Goal: Task Accomplishment & Management: Use online tool/utility

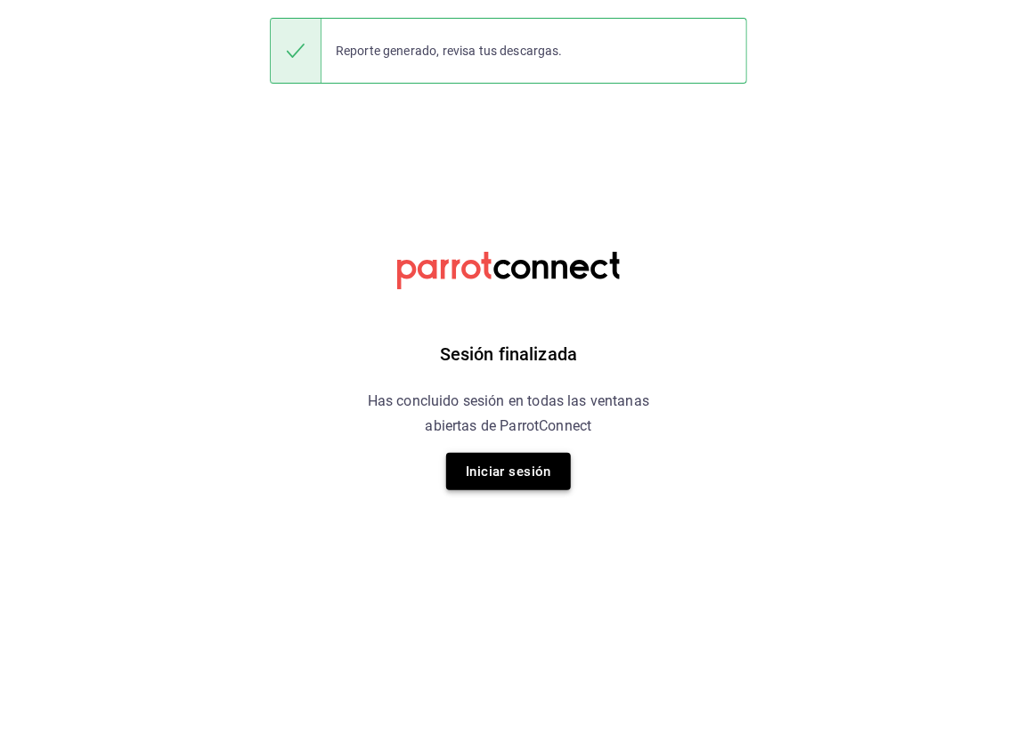
click at [520, 473] on button "Iniciar sesión" at bounding box center [508, 471] width 125 height 37
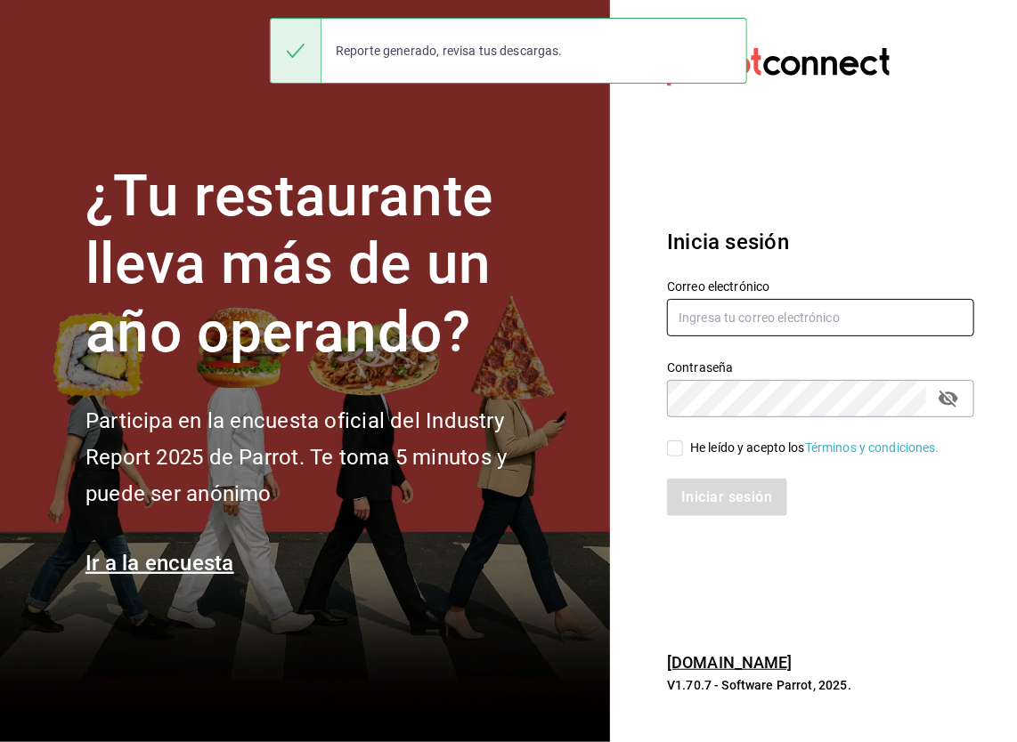
type input "honir.parra@grupocosteno.com"
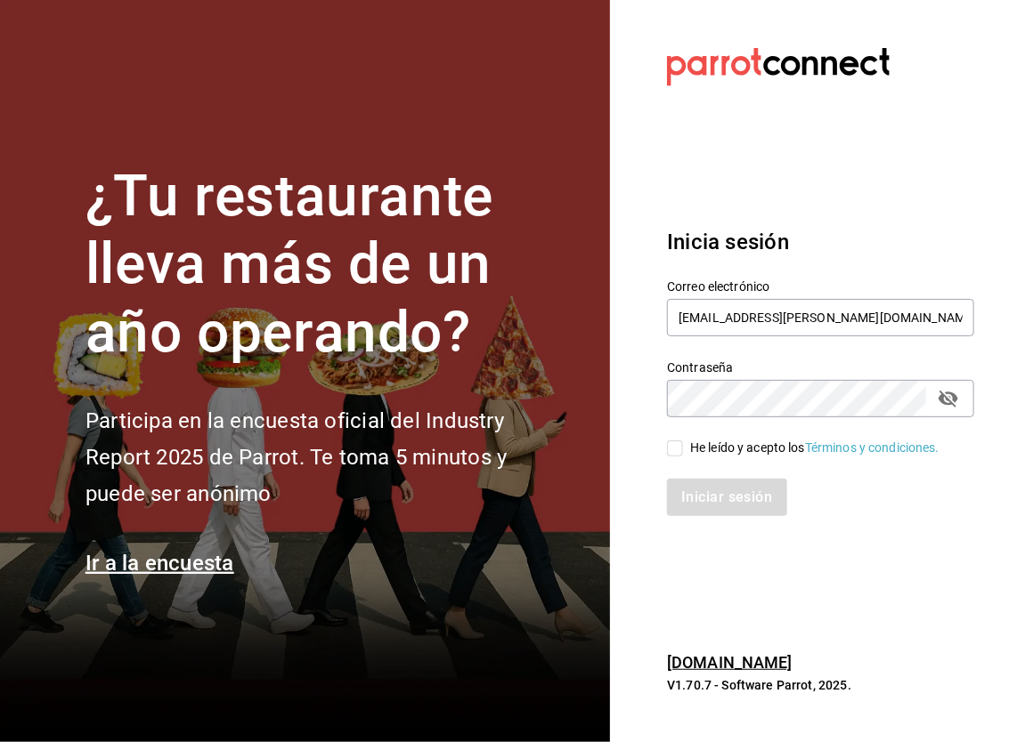
click at [681, 444] on input "He leído y acepto los Términos y condiciones." at bounding box center [675, 449] width 16 height 16
checkbox input "true"
click at [714, 496] on button "Iniciar sesión" at bounding box center [727, 497] width 121 height 37
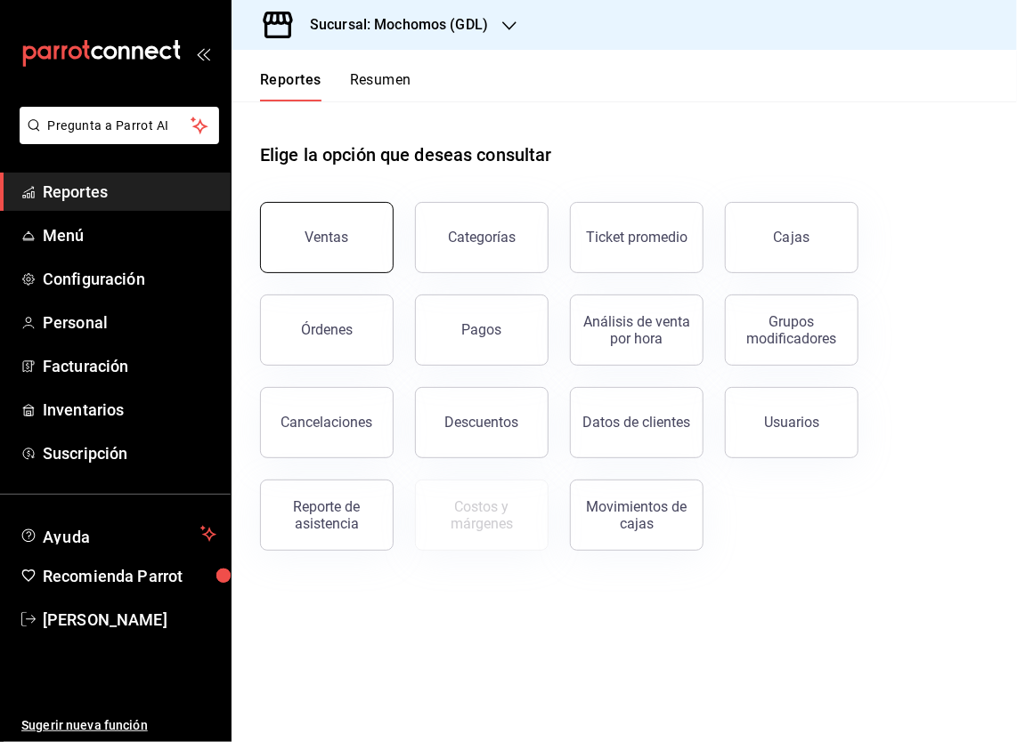
click at [345, 243] on div "Ventas" at bounding box center [327, 237] width 44 height 17
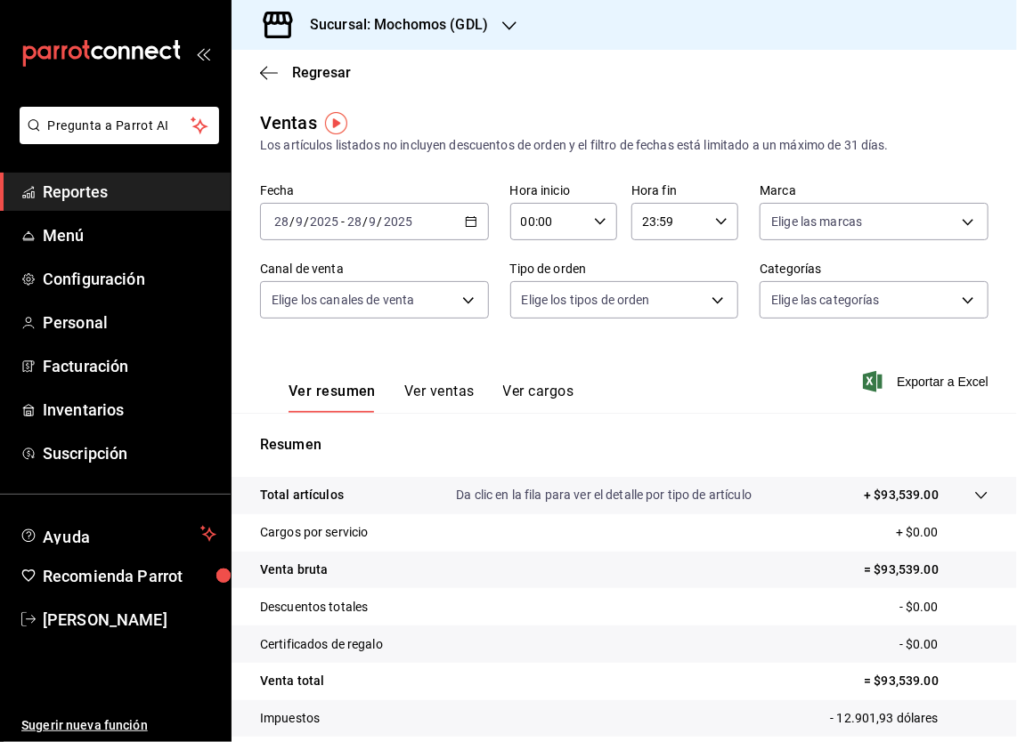
click at [468, 223] on icon "button" at bounding box center [471, 221] width 12 height 12
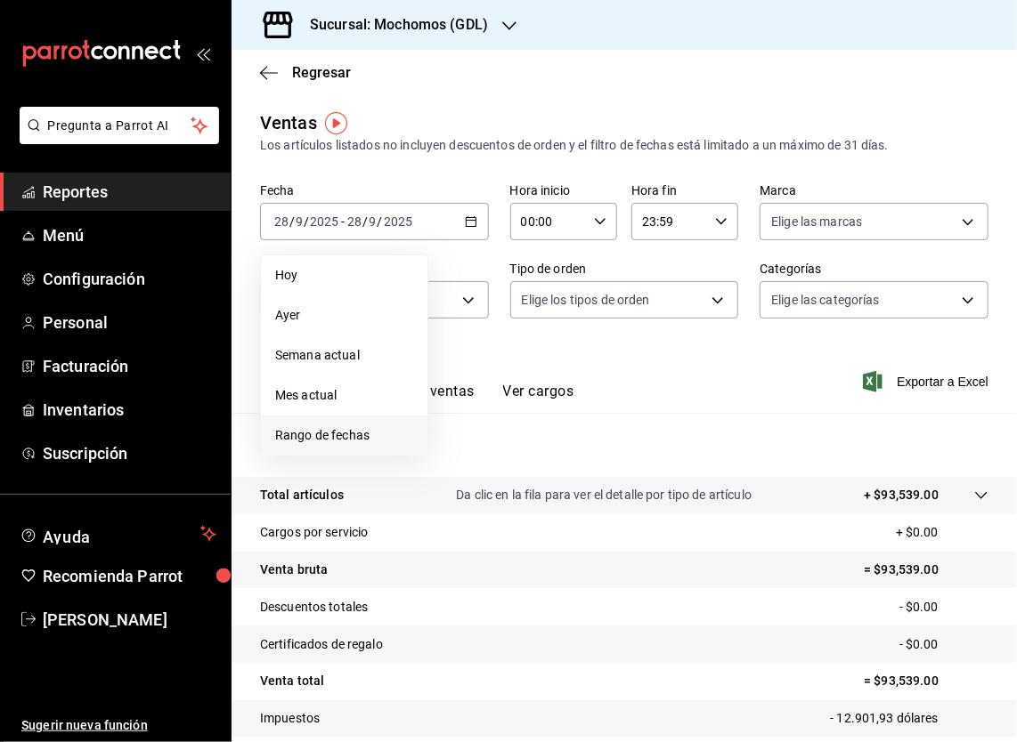
click at [329, 436] on span "Rango de fechas" at bounding box center [344, 435] width 138 height 19
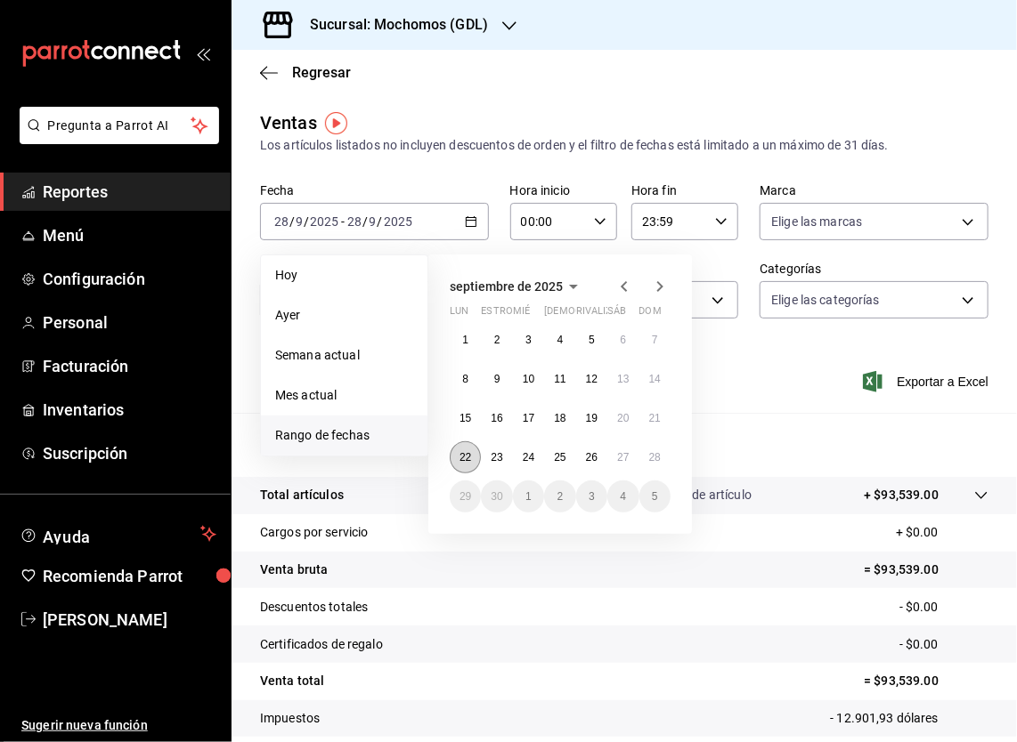
click at [468, 466] on button "22" at bounding box center [465, 458] width 31 height 32
click at [666, 465] on button "28" at bounding box center [654, 458] width 31 height 32
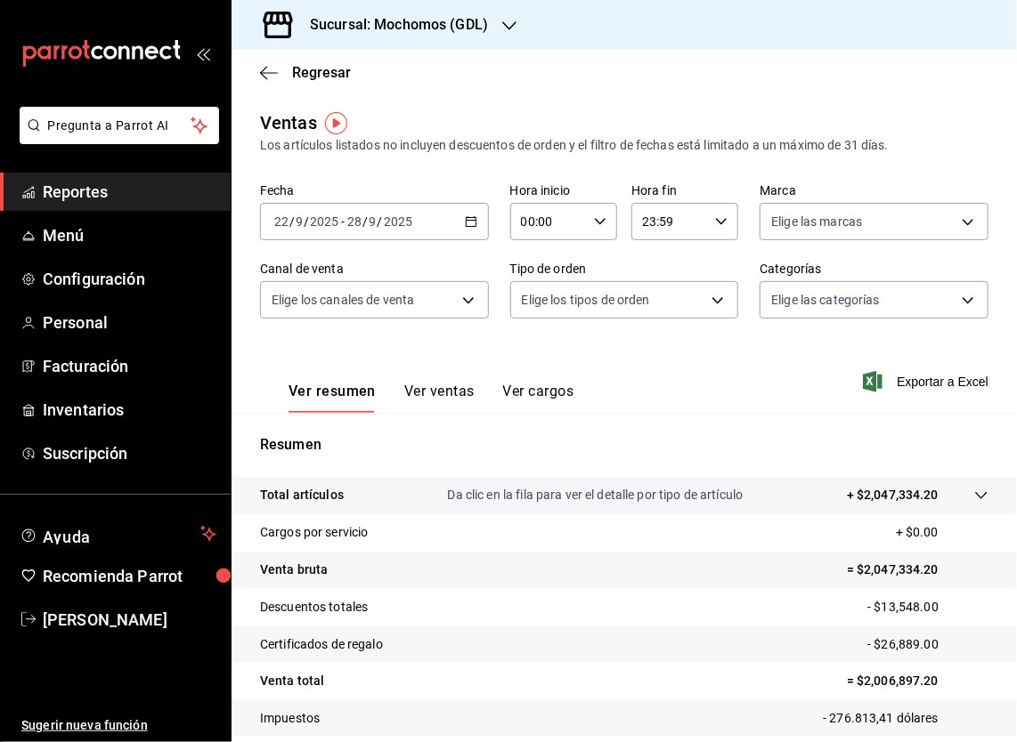
click at [594, 227] on icon "button" at bounding box center [600, 221] width 12 height 12
click at [530, 322] on button "05" at bounding box center [531, 306] width 45 height 36
type input "05:00"
click at [723, 226] on div at bounding box center [508, 371] width 1017 height 742
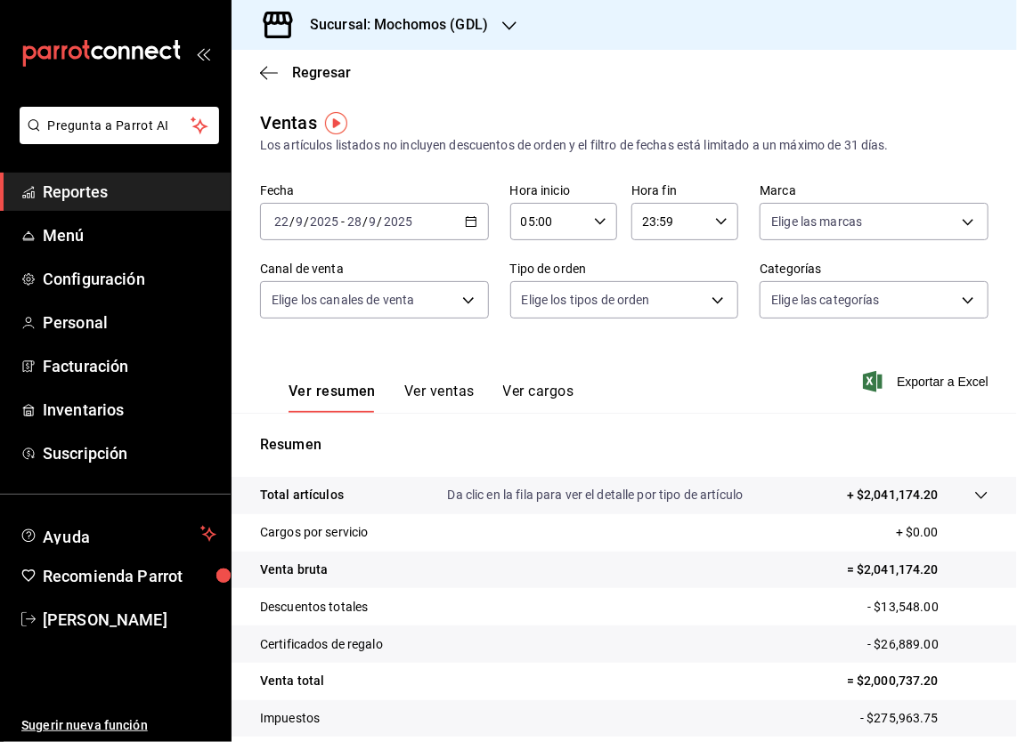
click at [723, 226] on div "23:59 Hora fin" at bounding box center [684, 221] width 107 height 37
click at [648, 322] on span "05" at bounding box center [651, 325] width 24 height 14
click at [705, 269] on span "00" at bounding box center [704, 267] width 24 height 14
type input "05:00"
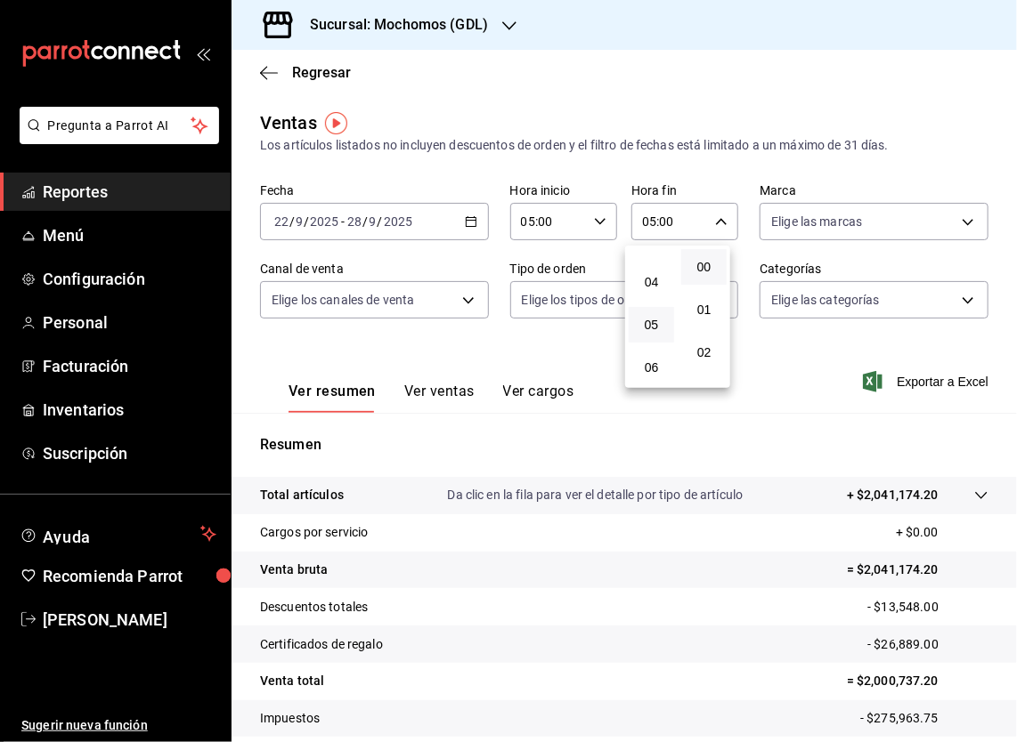
click at [961, 223] on div at bounding box center [508, 371] width 1017 height 742
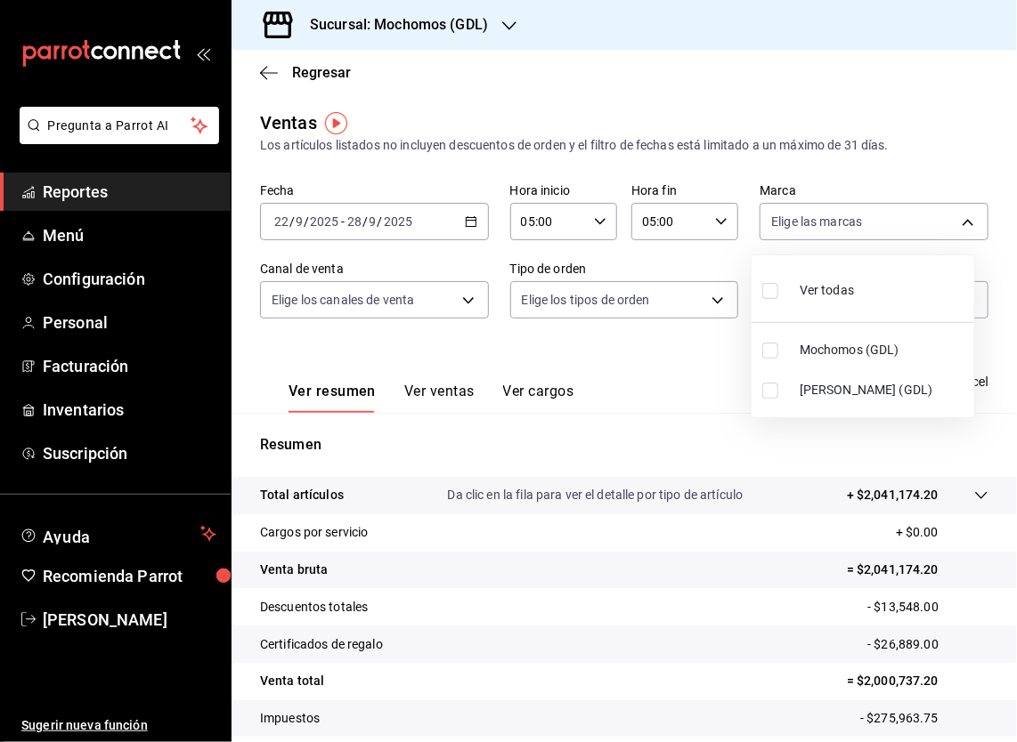
click at [961, 223] on body "Pregunta a Parrot AI Reportes Menú Configuración Personal Facturación Inventari…" at bounding box center [508, 371] width 1017 height 742
click at [886, 274] on li "Ver todas" at bounding box center [862, 289] width 223 height 53
type input "36c25d4a-7cb0-456c-a434-e981d54830bc,9cac9703-0c5a-4d8b-addd-5b6b571d65b9"
checkbox input "true"
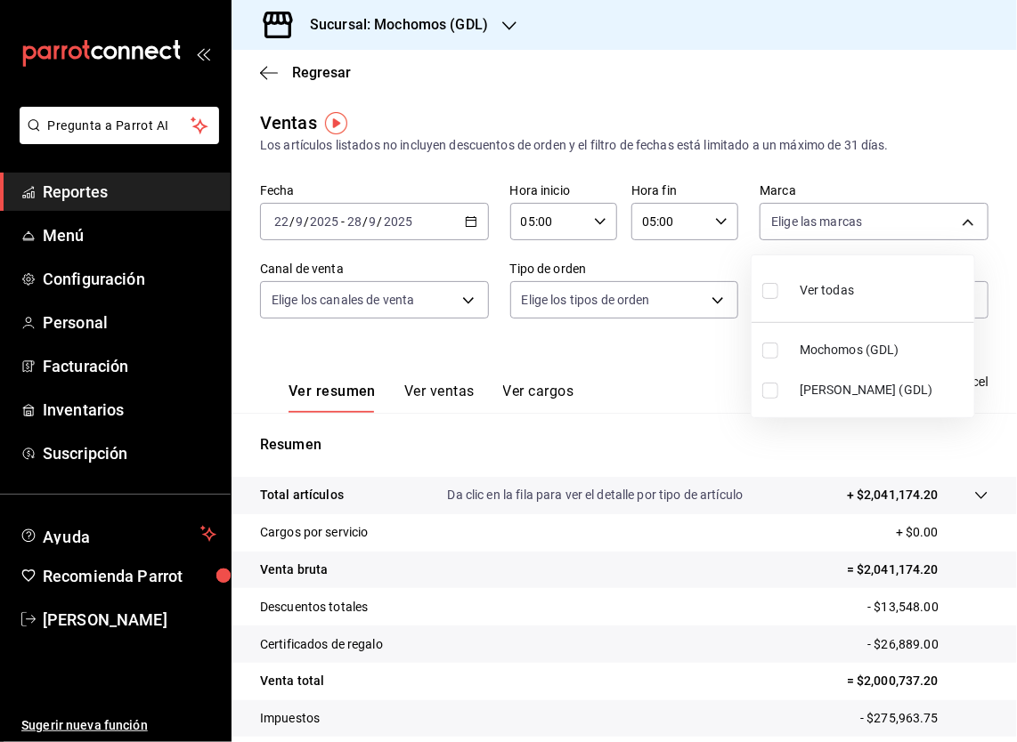
checkbox input "true"
click at [467, 302] on div at bounding box center [508, 371] width 1017 height 742
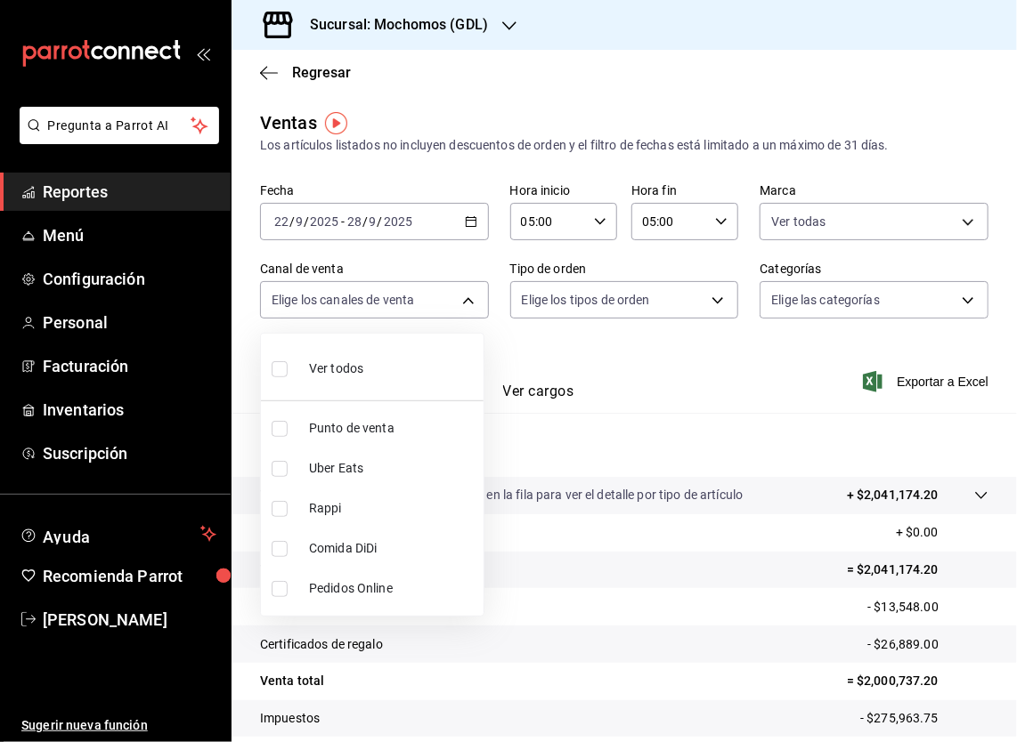
click at [467, 302] on body "Pregunta a Parrot AI Reportes Menú Configuración Personal Facturación Inventari…" at bounding box center [508, 371] width 1017 height 742
click at [375, 361] on li "Ver todos" at bounding box center [372, 367] width 223 height 53
type input "PARROT,UBER_EATS,RAPPI,DIDI_FOOD,ONLINE"
checkbox input "true"
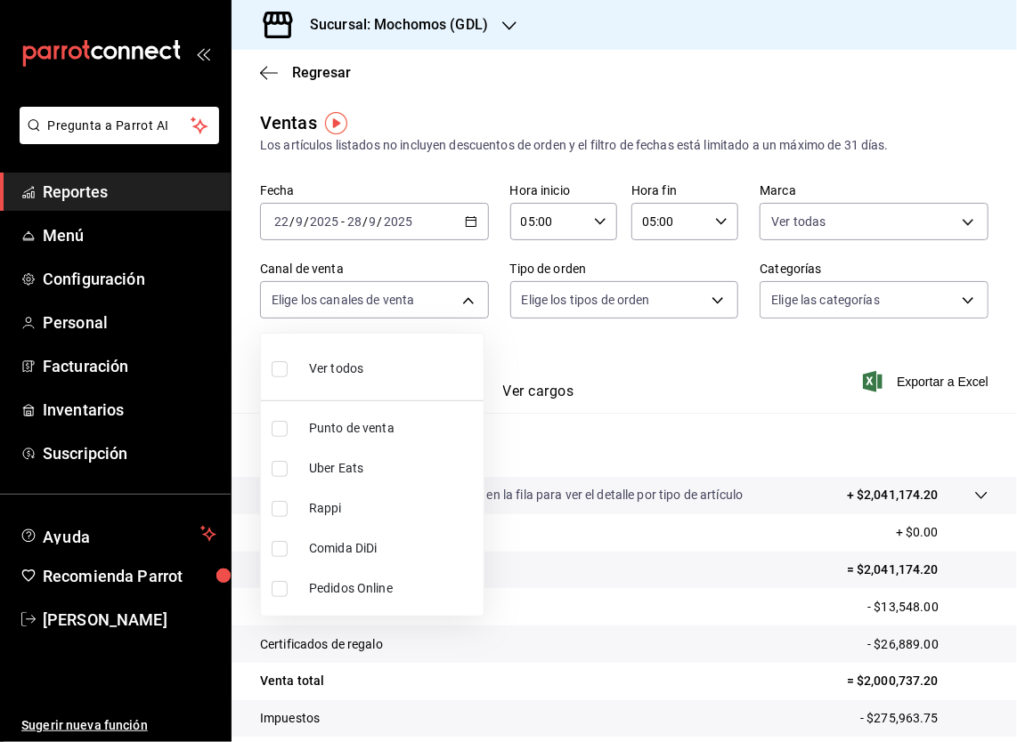
checkbox input "true"
click at [705, 296] on div at bounding box center [508, 371] width 1017 height 742
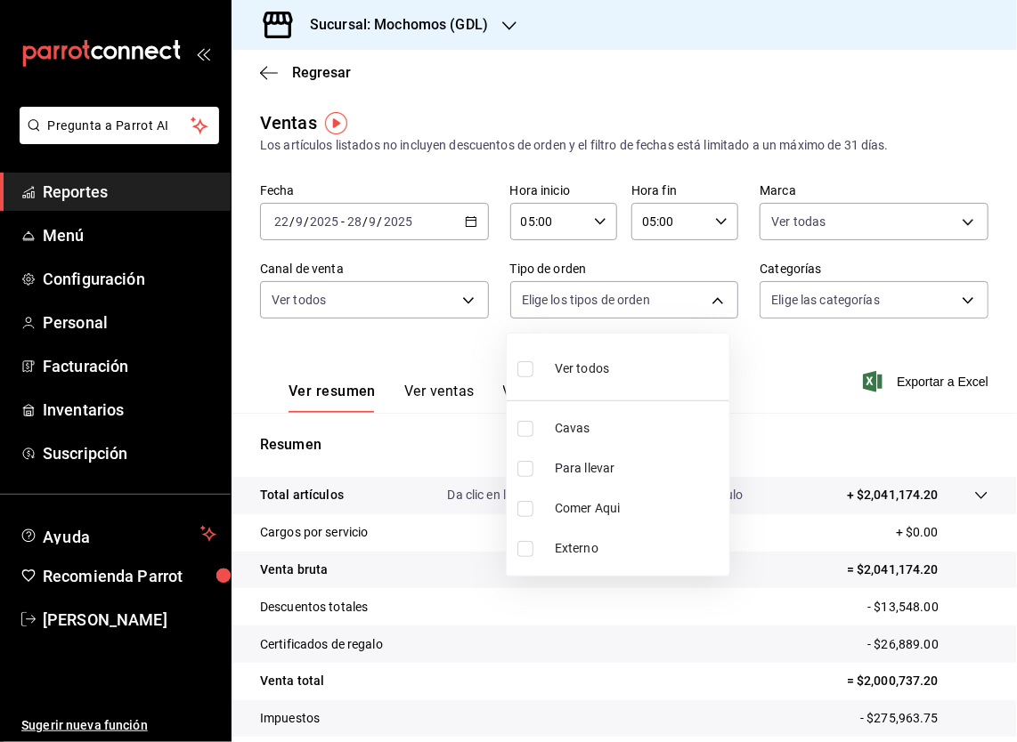
click at [705, 296] on body "Pregunta a Parrot AI Reportes Menú Configuración Personal Facturación Inventari…" at bounding box center [508, 371] width 1017 height 742
click at [657, 359] on li "Ver todos" at bounding box center [618, 367] width 223 height 53
type input "c3d0baef-30c0-4718-9d76-caab43e27316,13c4cc4a-99d2-42c0-ba96-c3de8c08c13d,7b791…"
checkbox input "true"
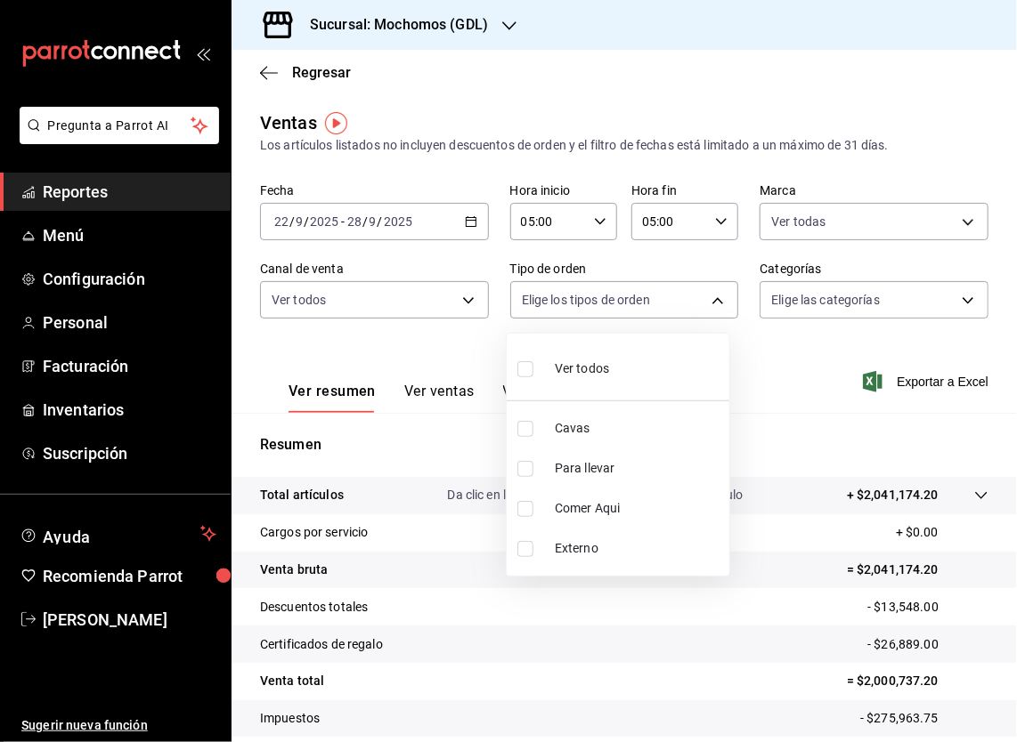
checkbox input "true"
click at [951, 297] on div at bounding box center [508, 371] width 1017 height 742
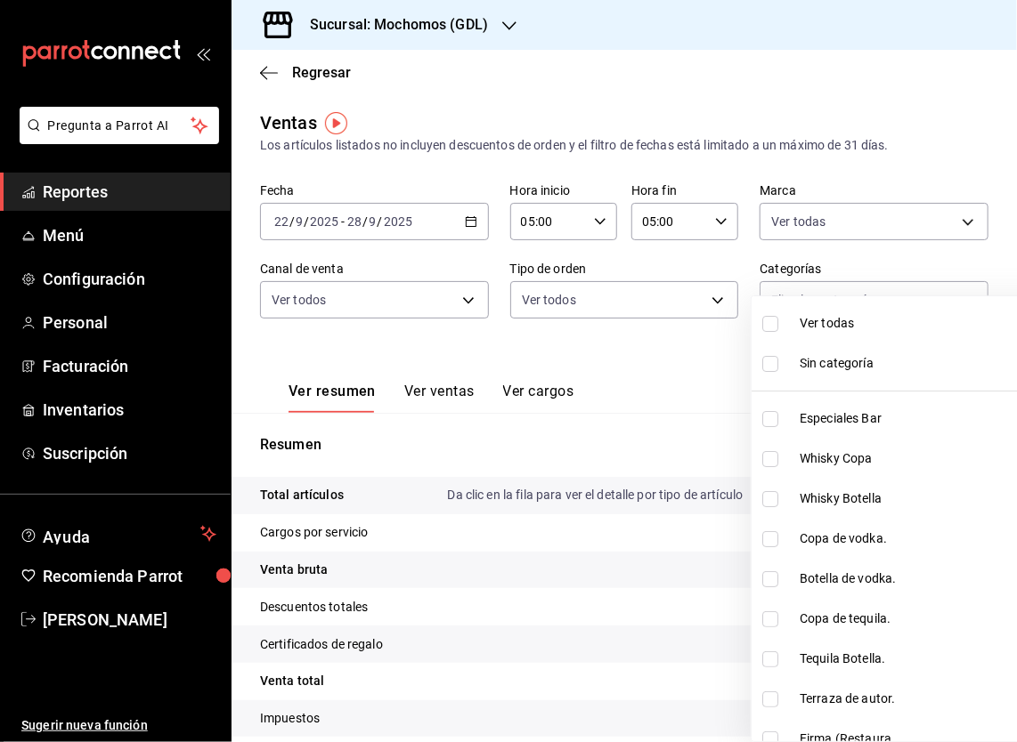
click at [951, 297] on body "Pregunta a Parrot AI Reportes Menú Configuración Personal Facturación Inventari…" at bounding box center [508, 371] width 1017 height 742
click at [914, 326] on span "Ver todas" at bounding box center [927, 323] width 256 height 19
type input "c0db8a99-aef8-4e9c-862d-72763fc5d605,0e6da5ad-e1ed-4623-8a7f-4db137866549,4ba6e…"
checkbox input "true"
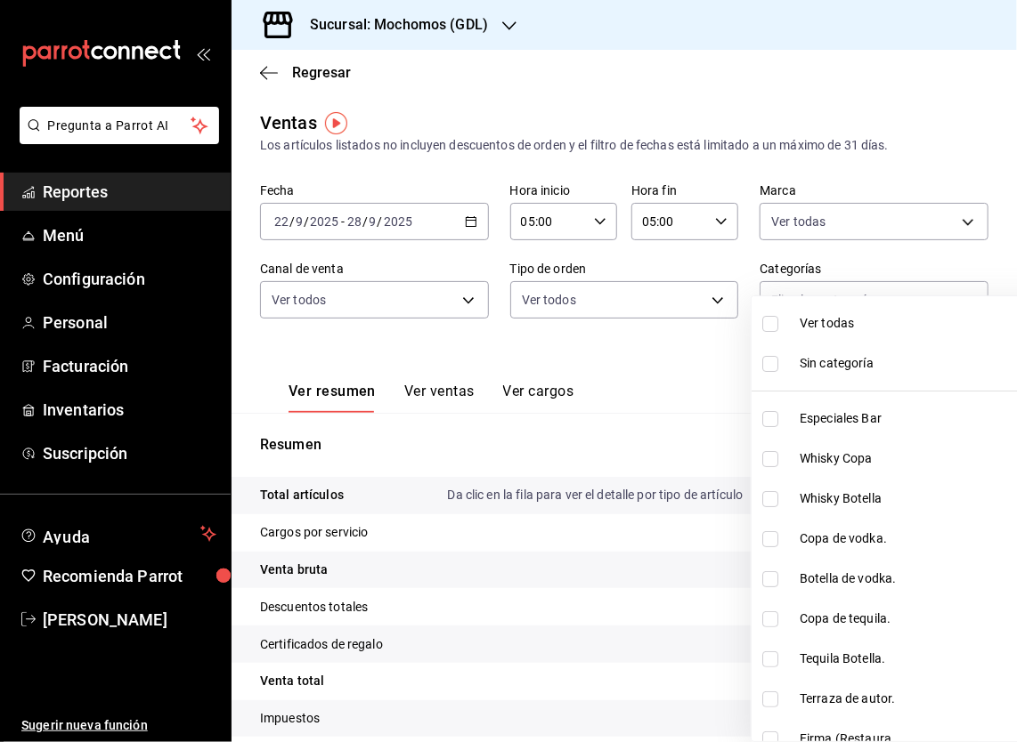
checkbox input "true"
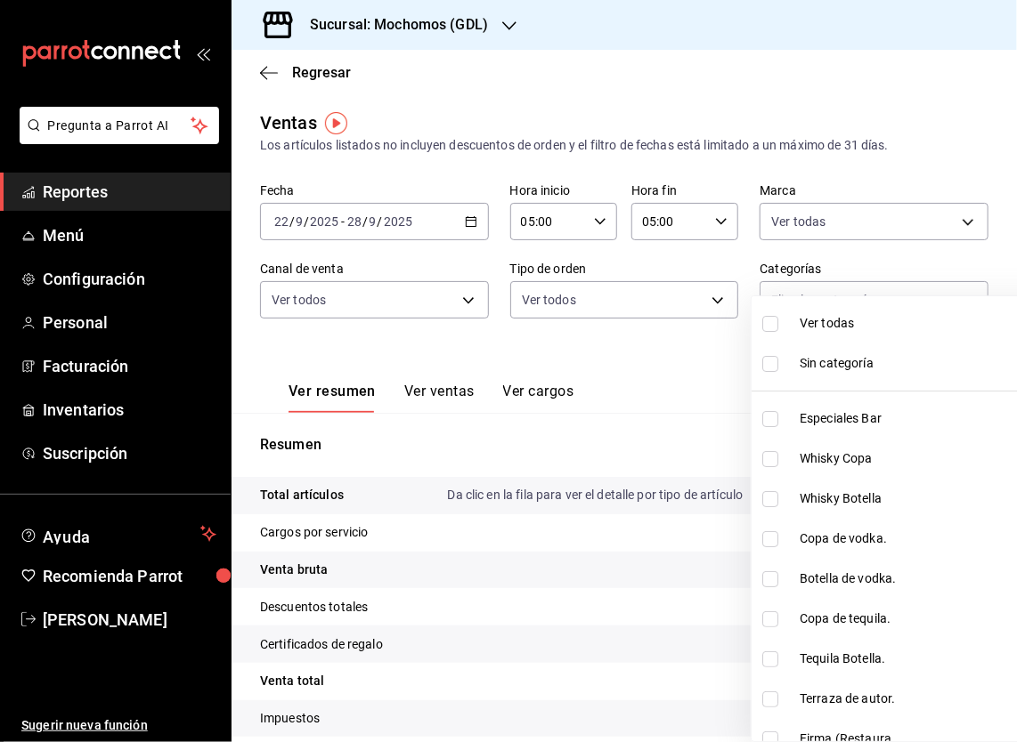
checkbox input "true"
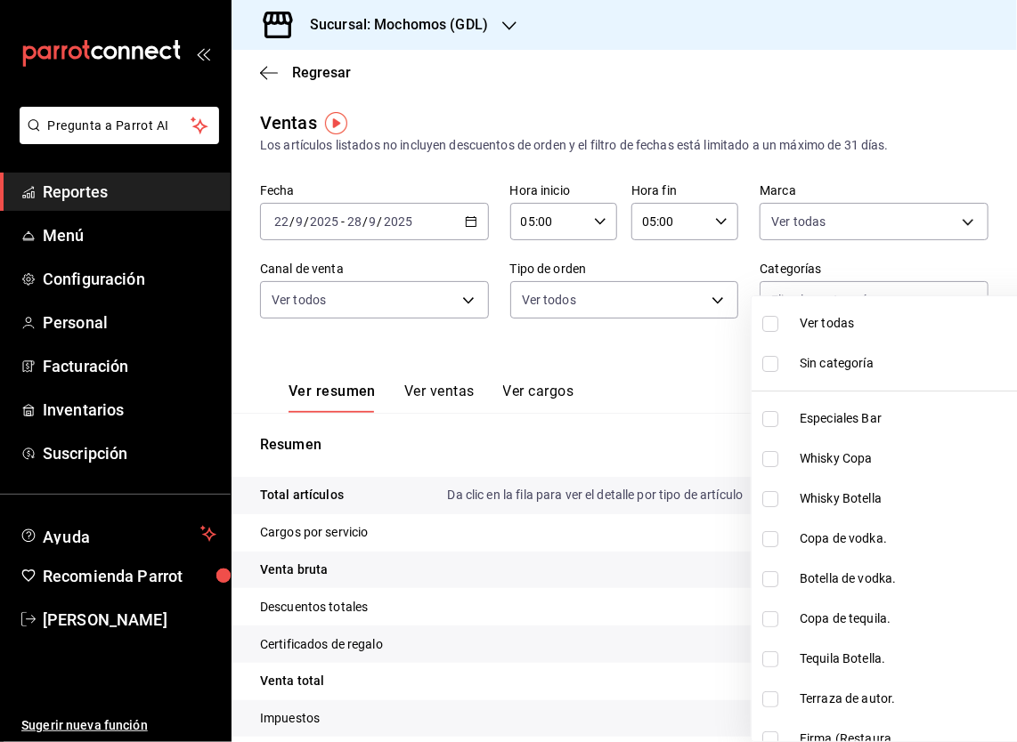
checkbox input "true"
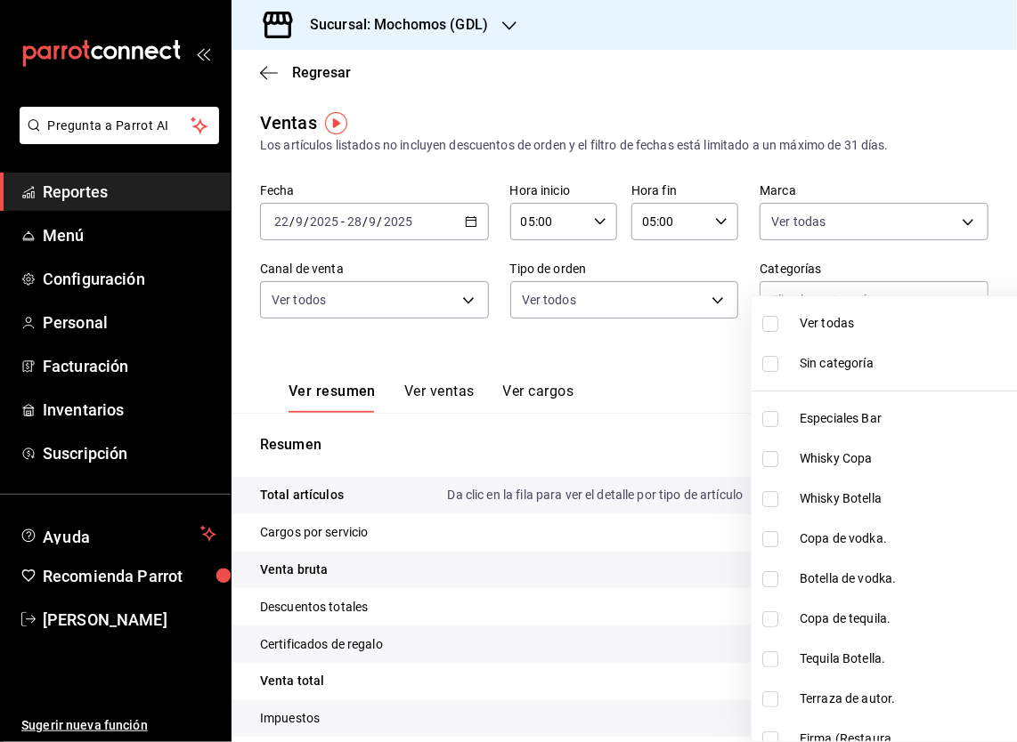
checkbox input "true"
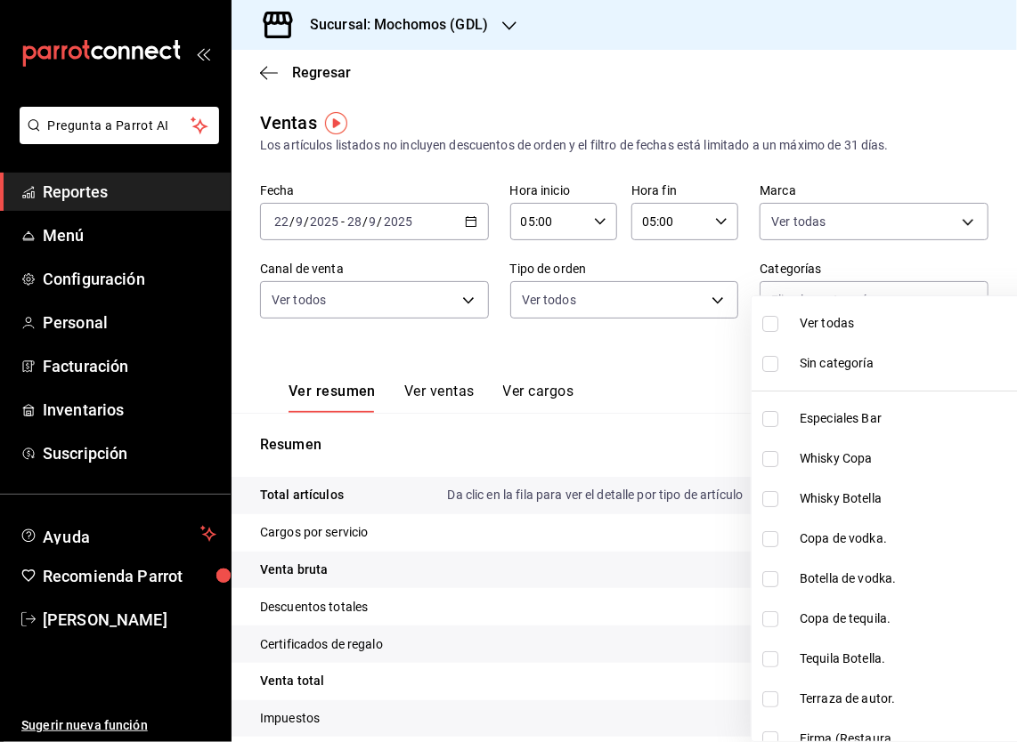
checkbox input "true"
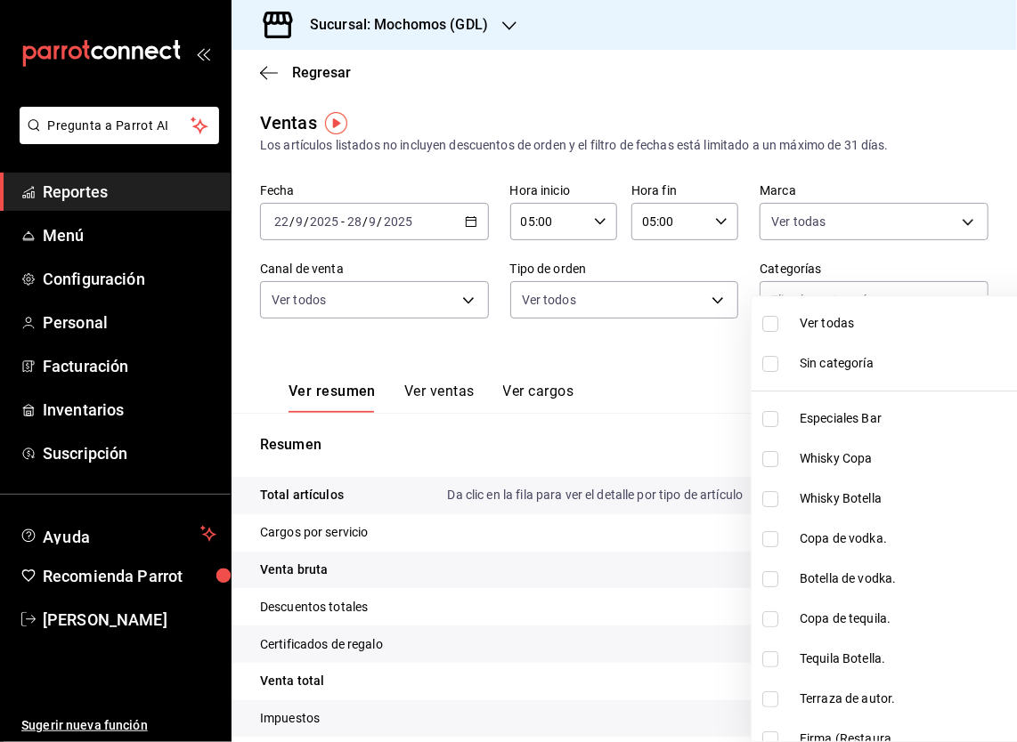
checkbox input "true"
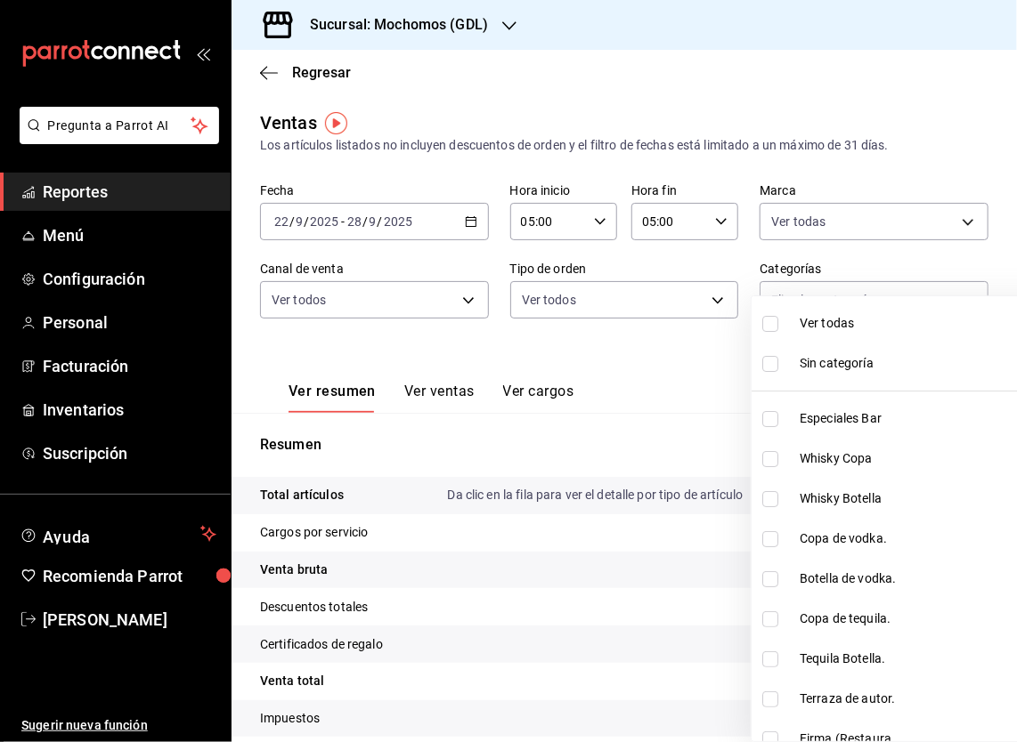
checkbox input "true"
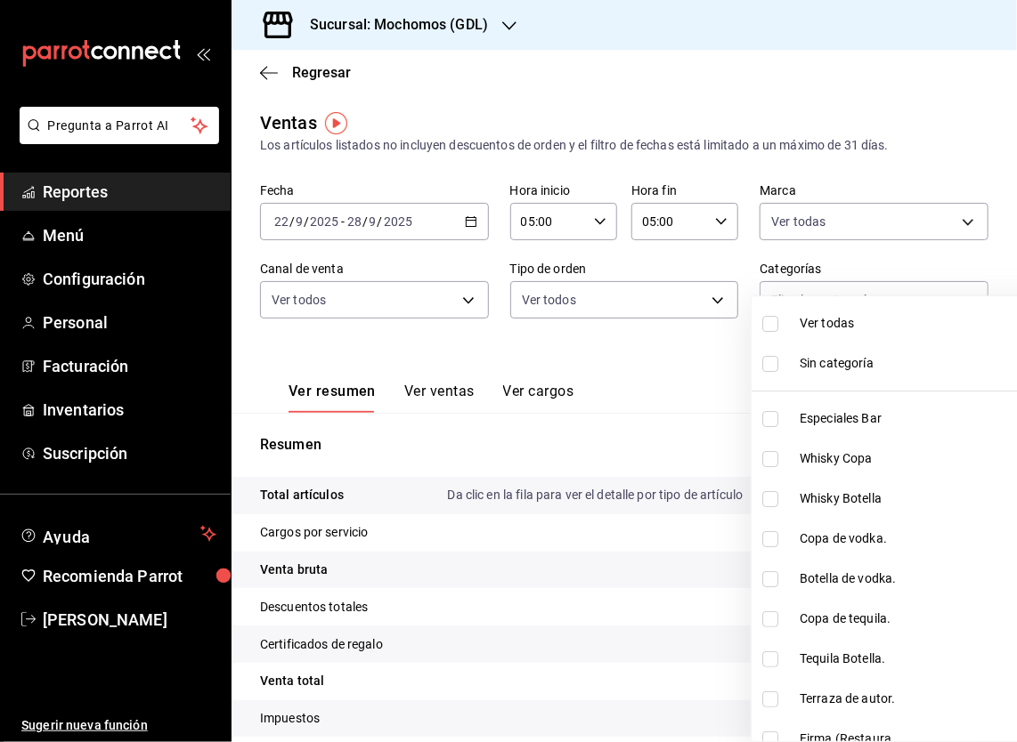
checkbox input "true"
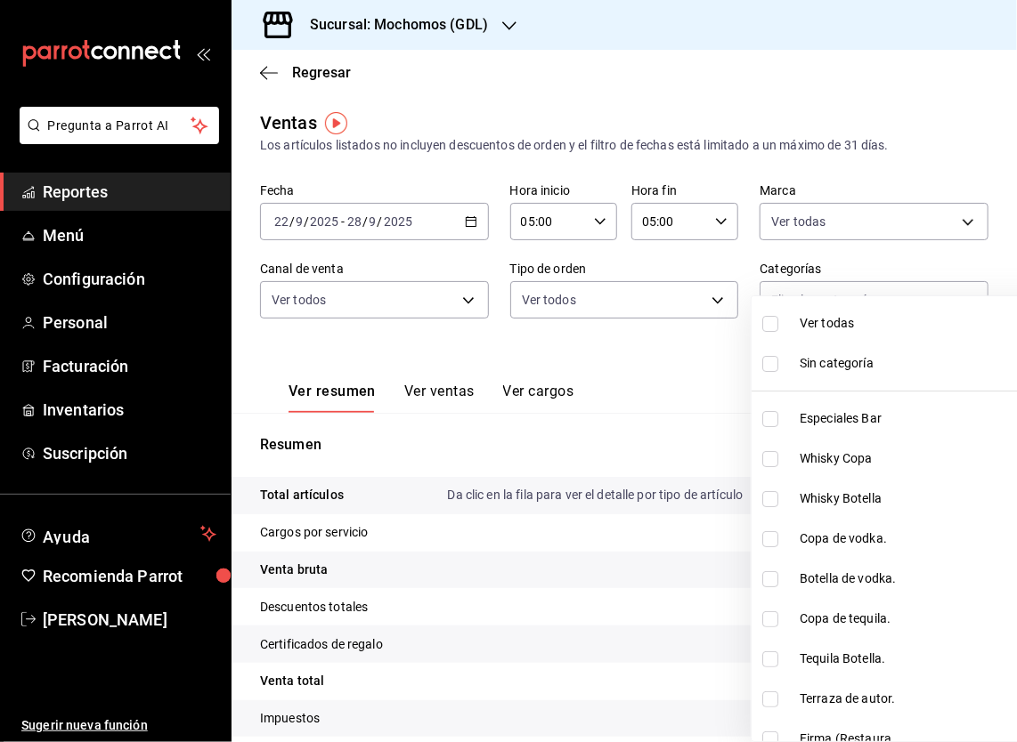
checkbox input "true"
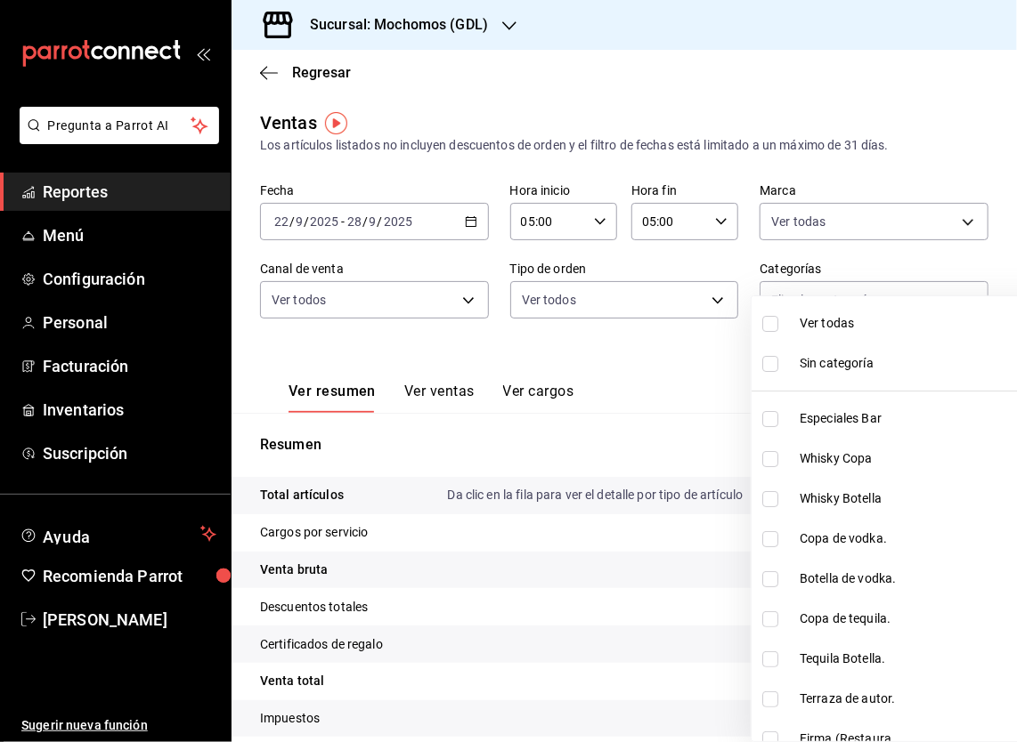
checkbox input "true"
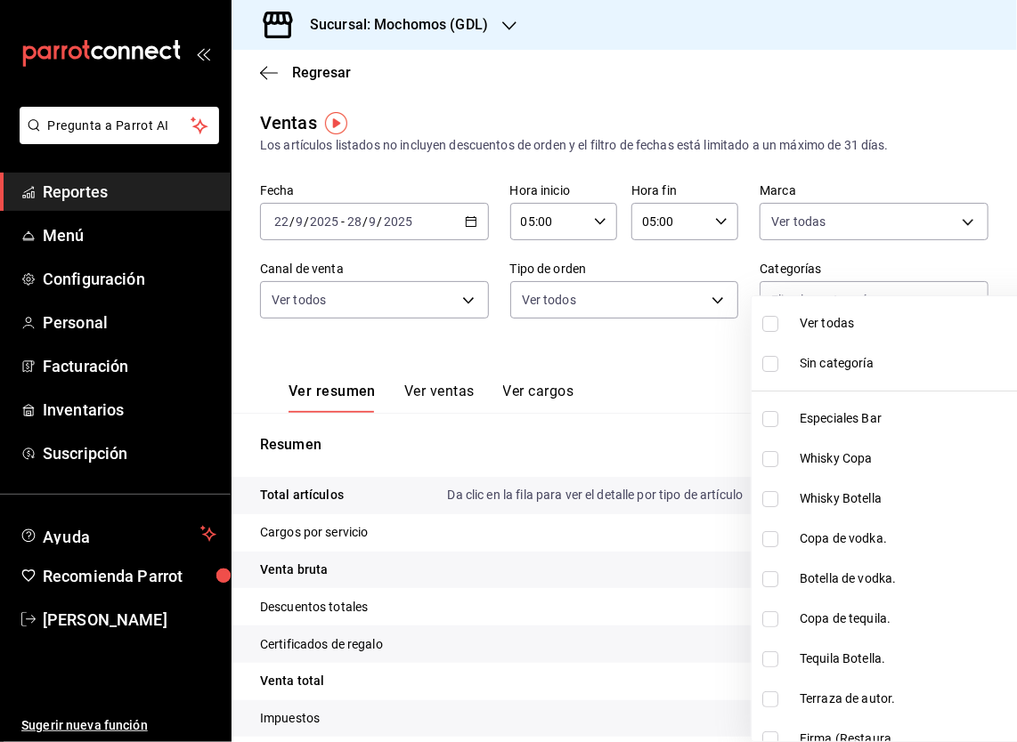
checkbox input "true"
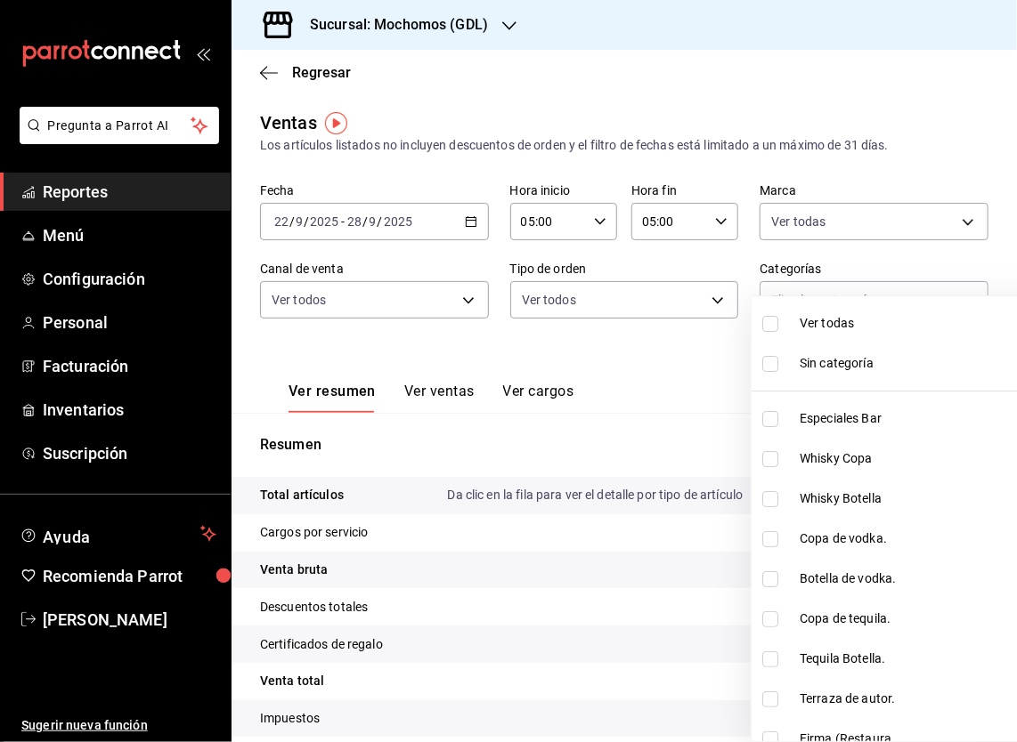
checkbox input "true"
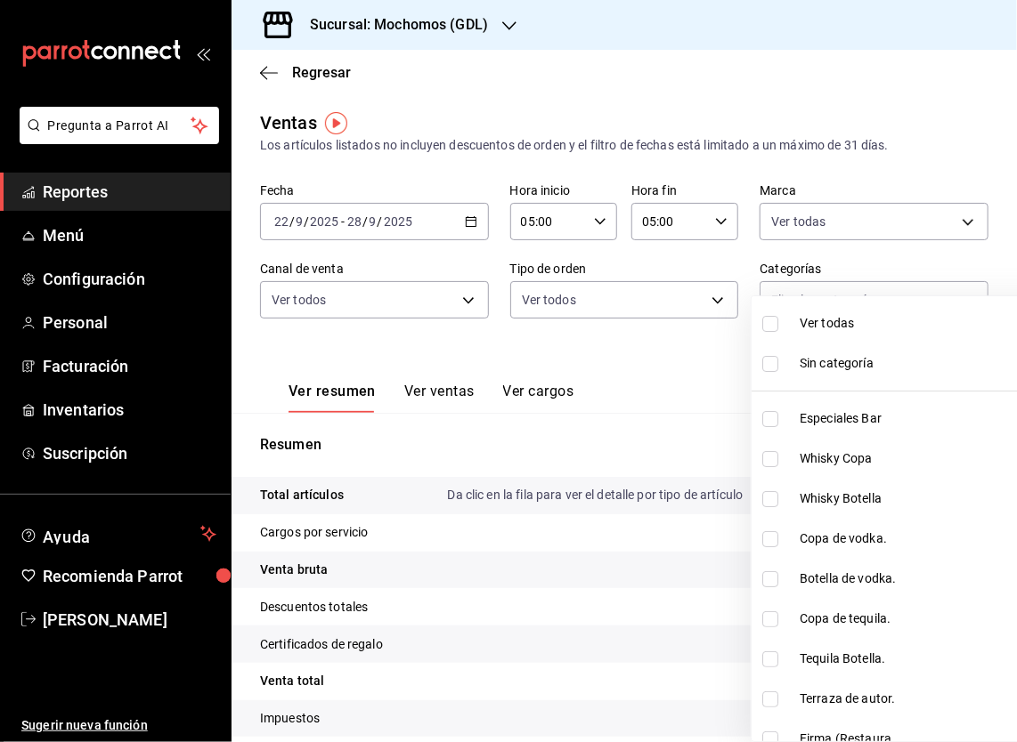
checkbox input "true"
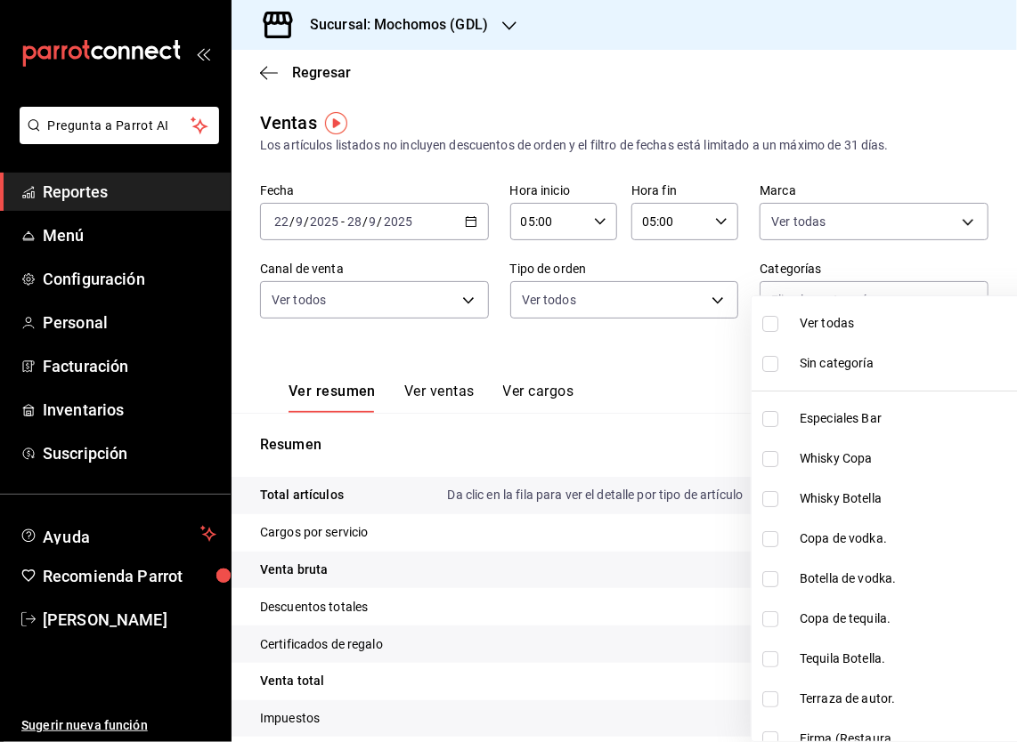
checkbox input "true"
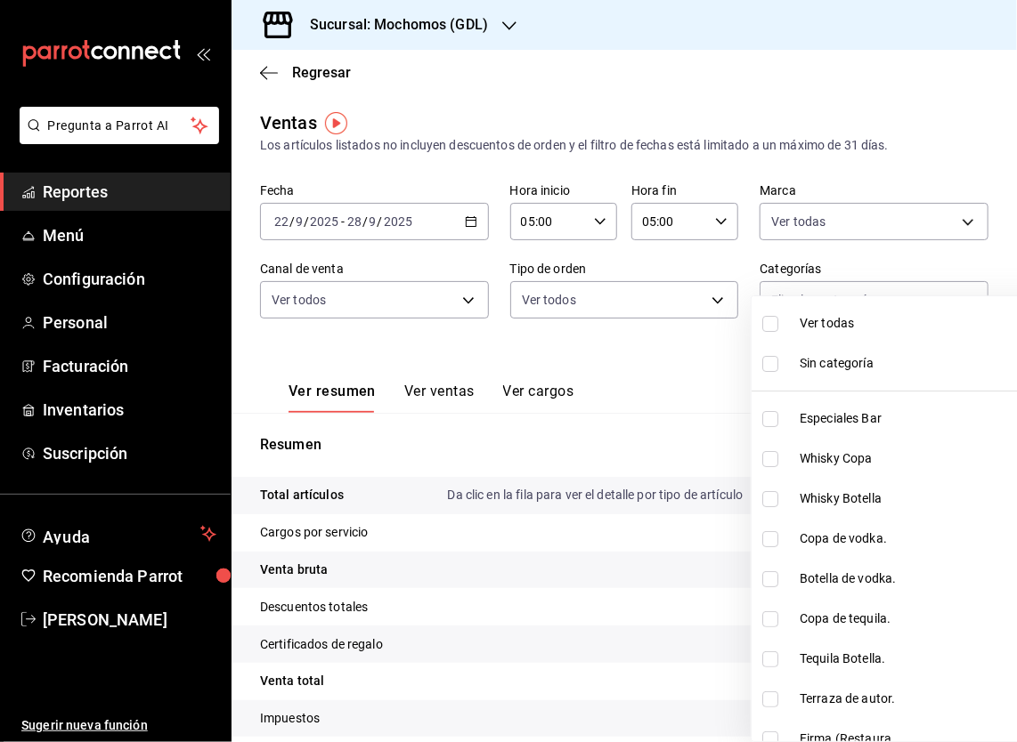
checkbox input "true"
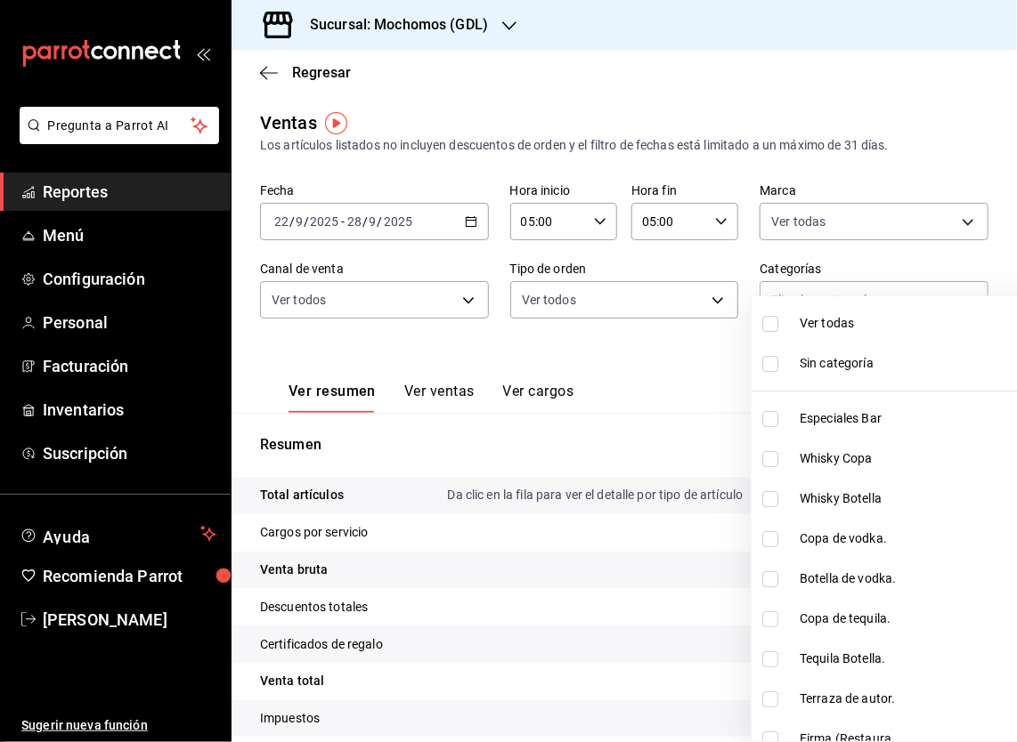
checkbox input "true"
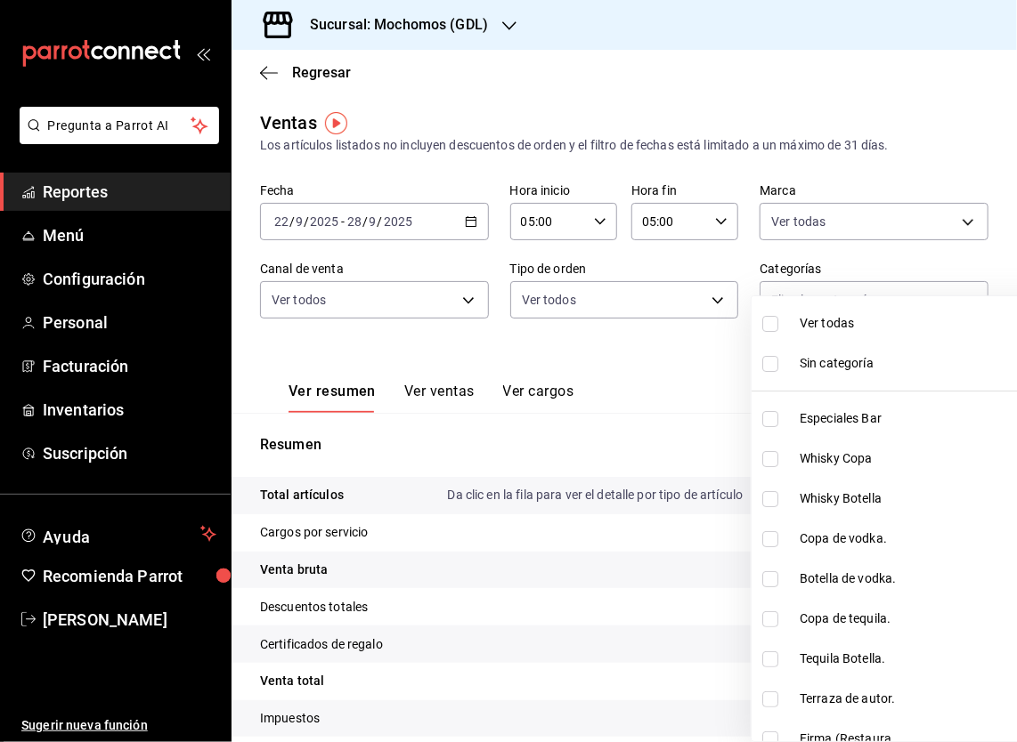
checkbox input "true"
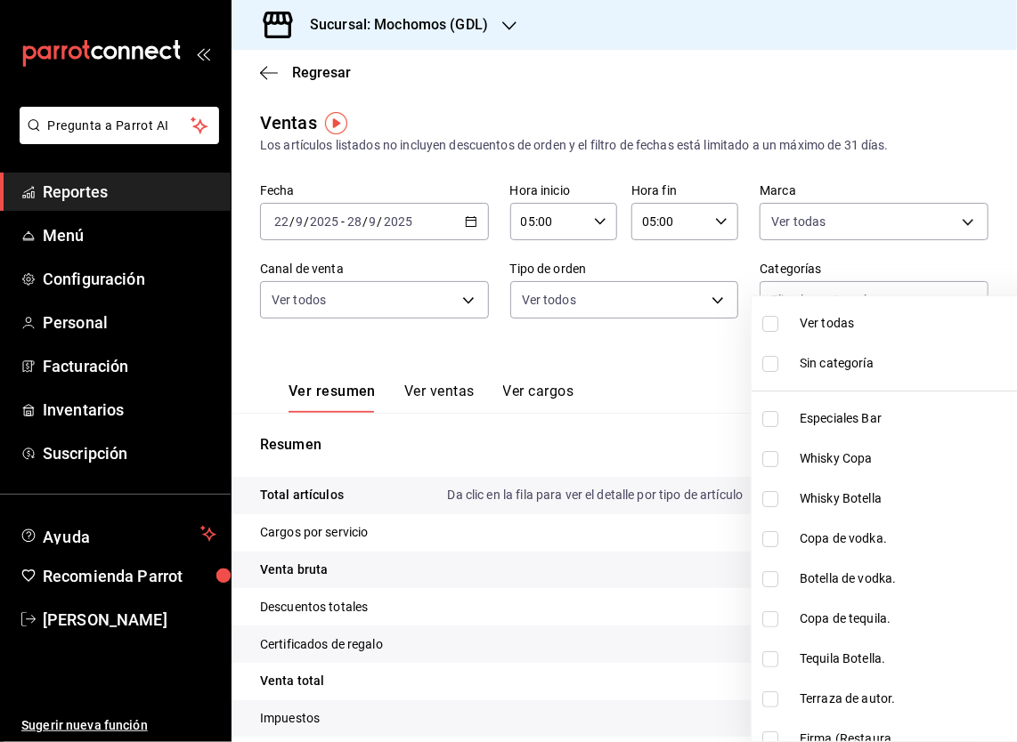
checkbox input "true"
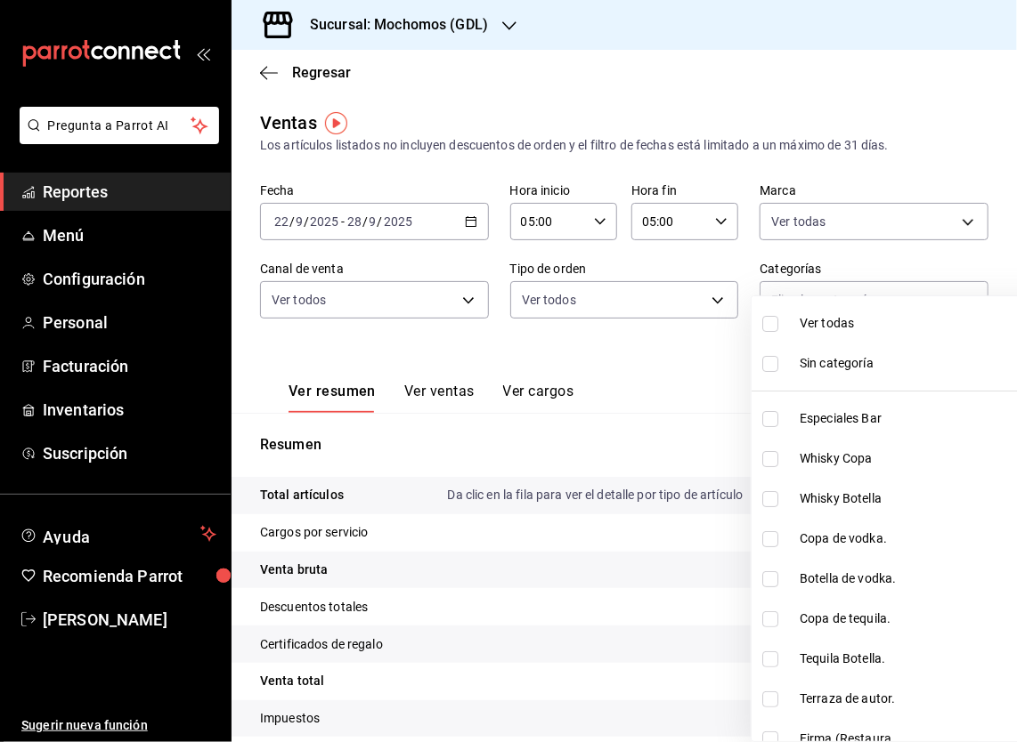
checkbox input "true"
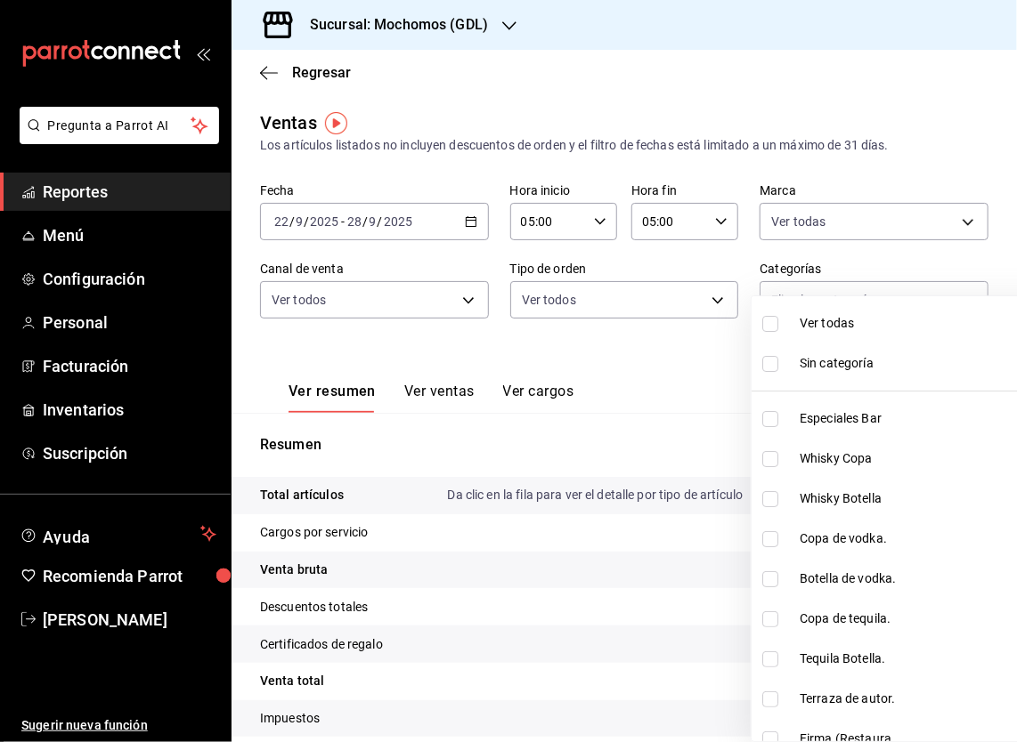
checkbox input "true"
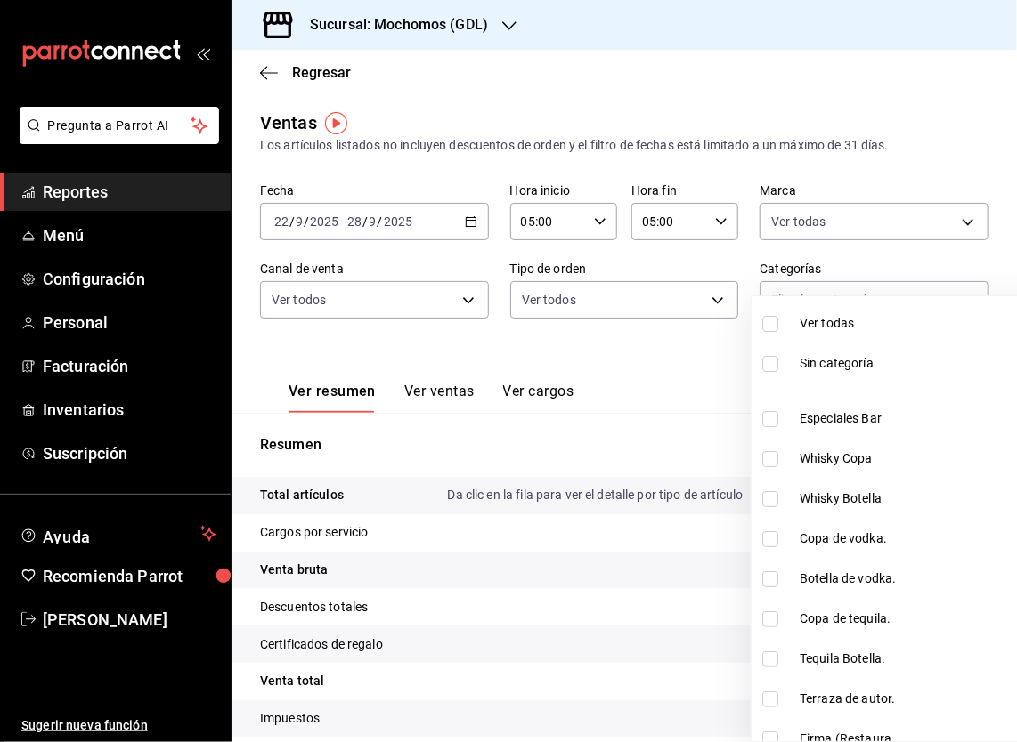
checkbox input "true"
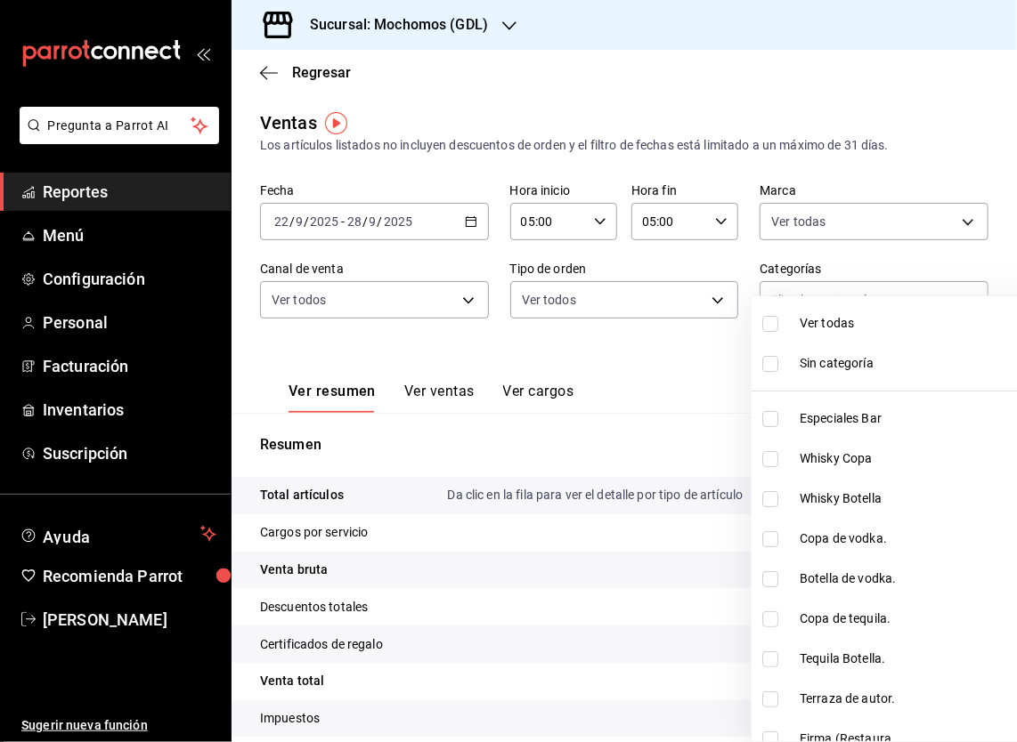
checkbox input "true"
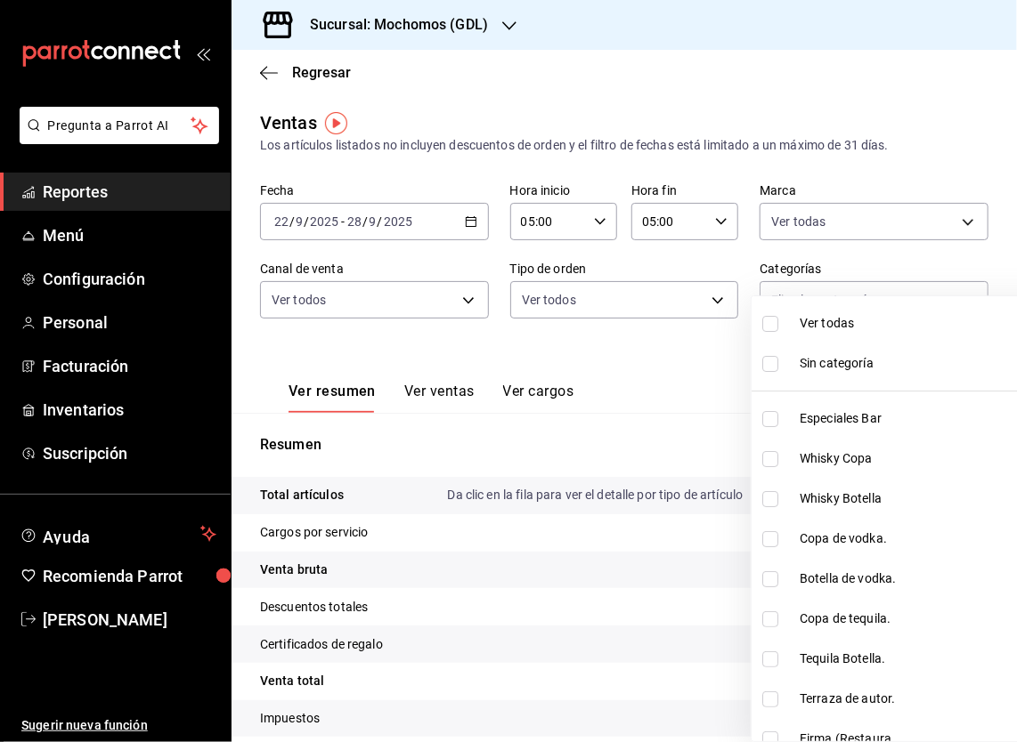
checkbox input "true"
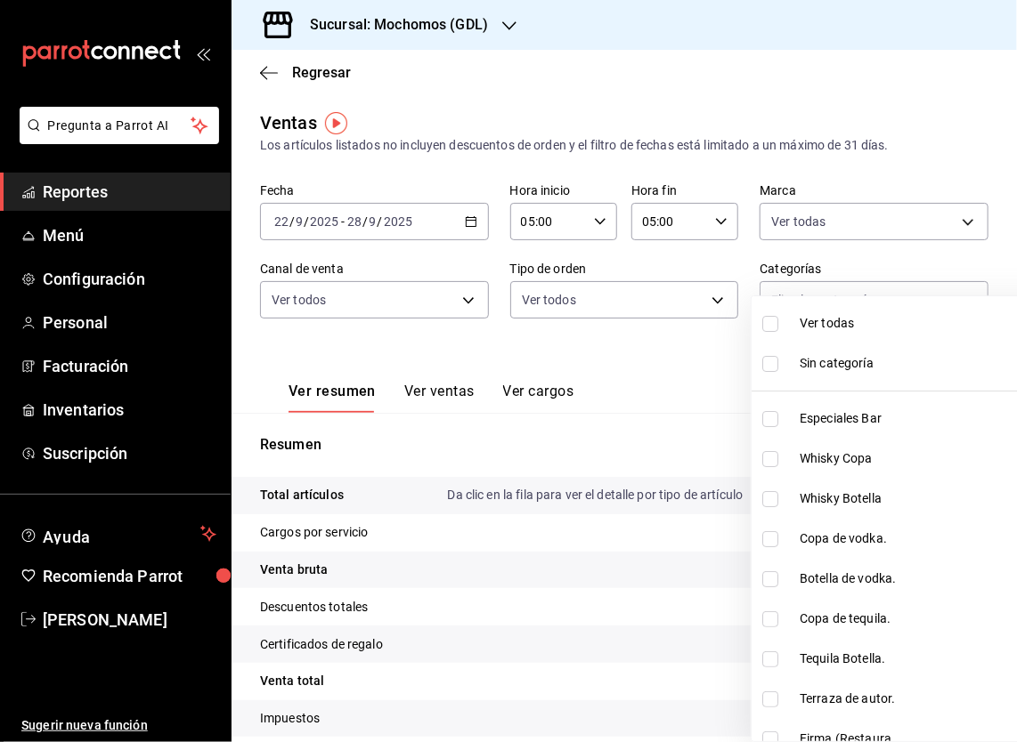
checkbox input "true"
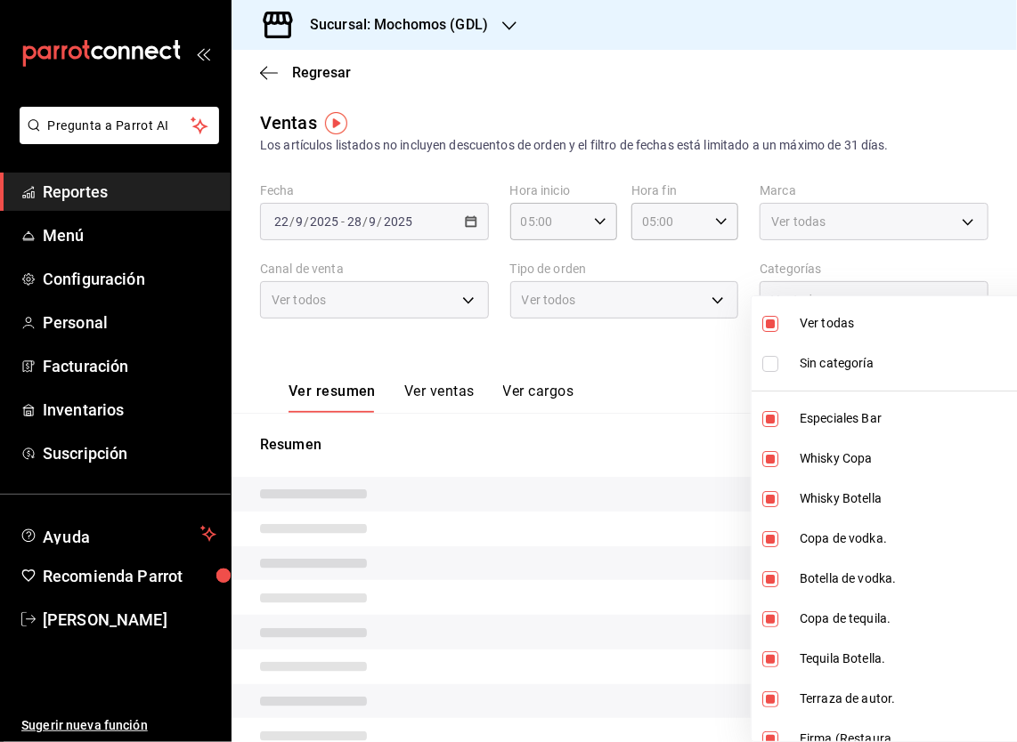
click at [631, 366] on div at bounding box center [508, 371] width 1017 height 742
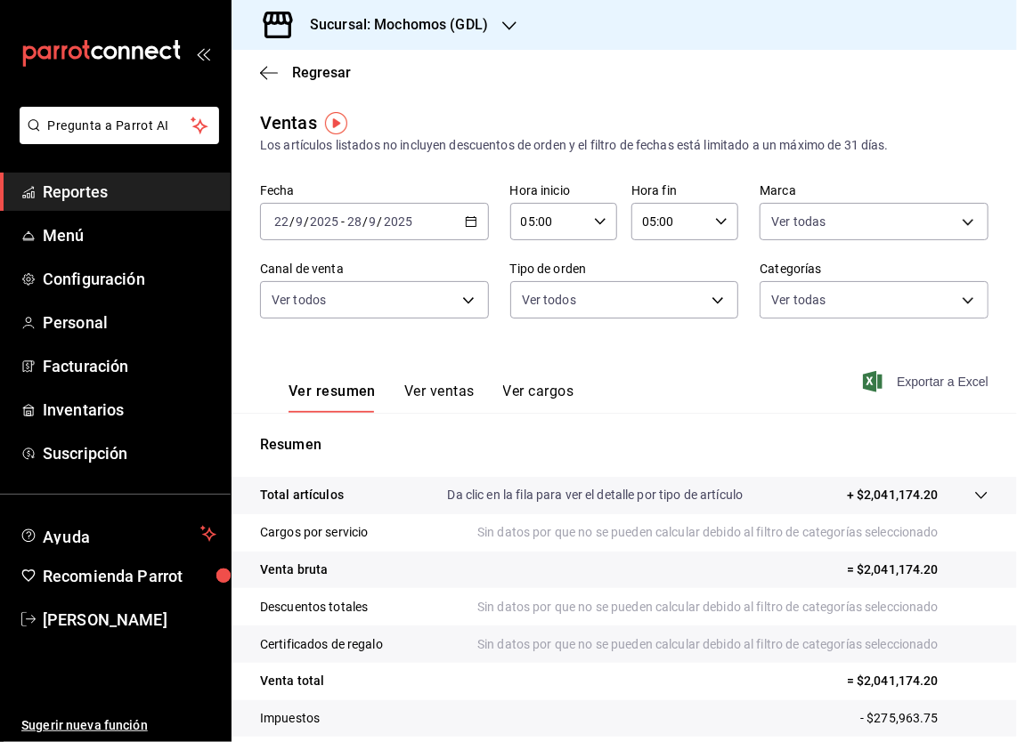
click at [926, 379] on font "Exportar a Excel" at bounding box center [942, 382] width 92 height 14
